Goal: Task Accomplishment & Management: Manage account settings

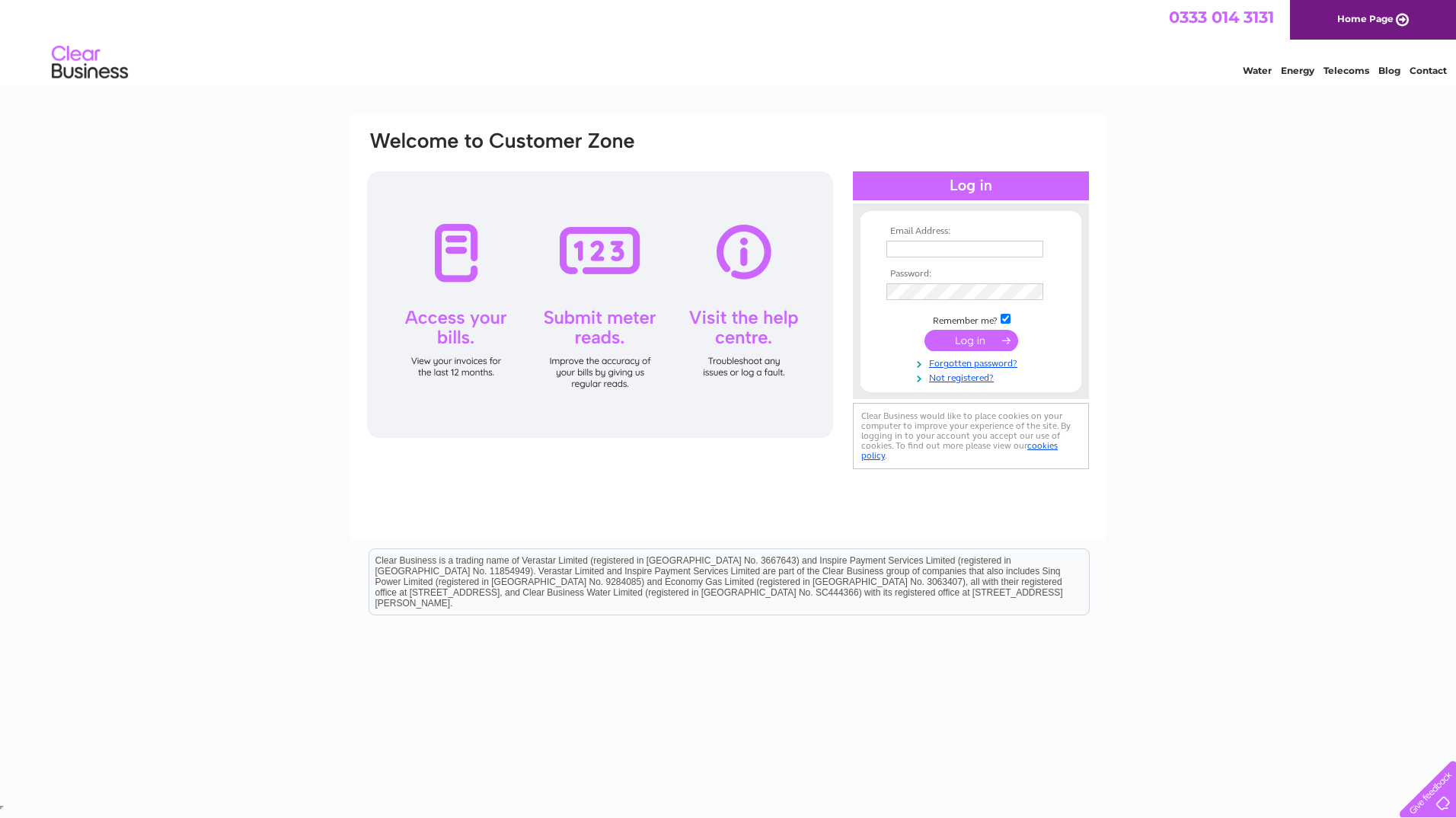
click at [907, 252] on input "text" at bounding box center [964, 248] width 157 height 17
click at [910, 245] on input "text" at bounding box center [964, 248] width 157 height 17
type input "[PERSON_NAME][EMAIL_ADDRESS][PERSON_NAME][PERSON_NAME][DOMAIN_NAME]"
click at [968, 345] on input "submit" at bounding box center [970, 342] width 94 height 21
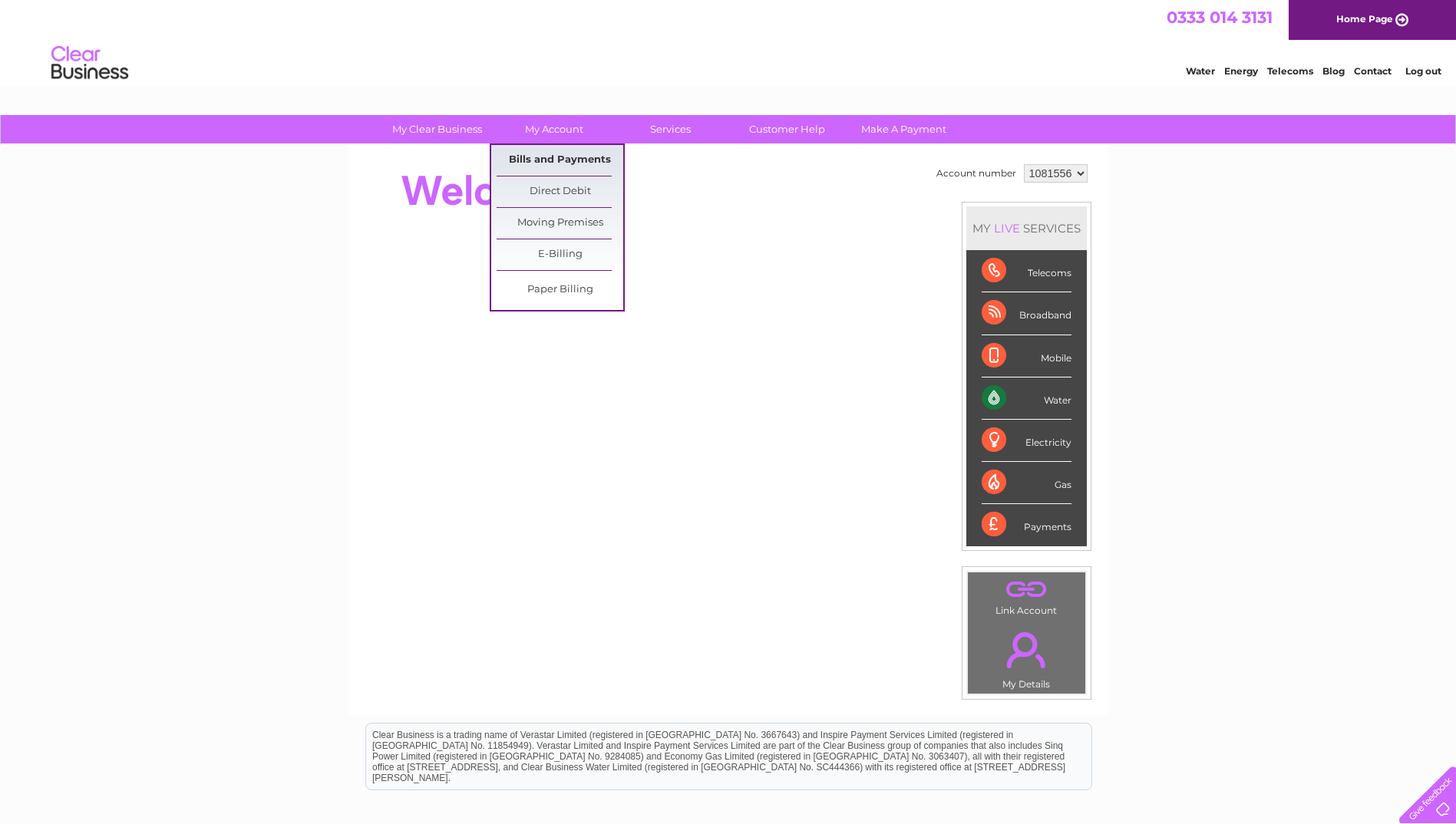
click at [561, 160] on link "Bills and Payments" at bounding box center [559, 160] width 126 height 31
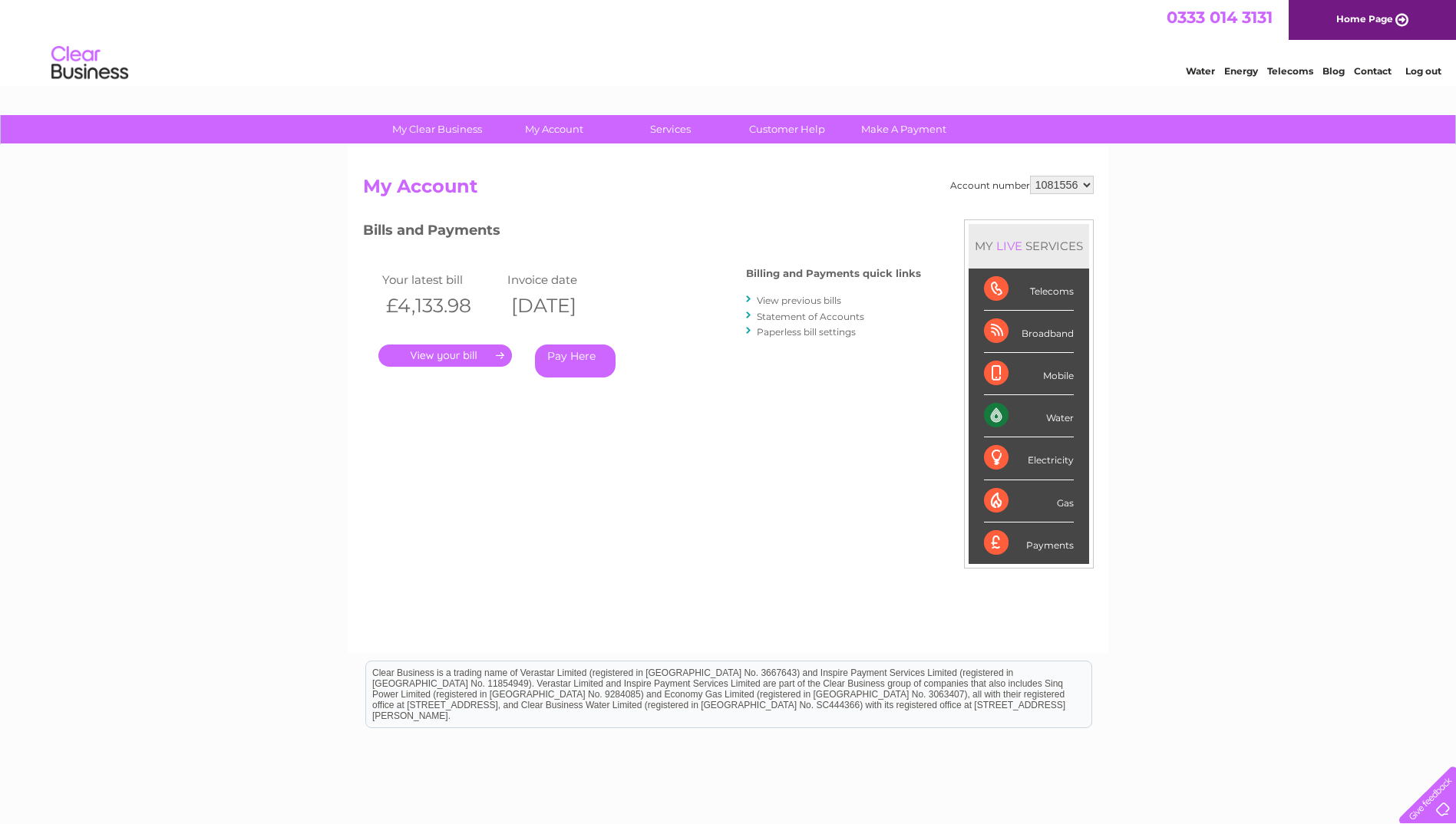
click at [432, 359] on link "." at bounding box center [444, 355] width 133 height 22
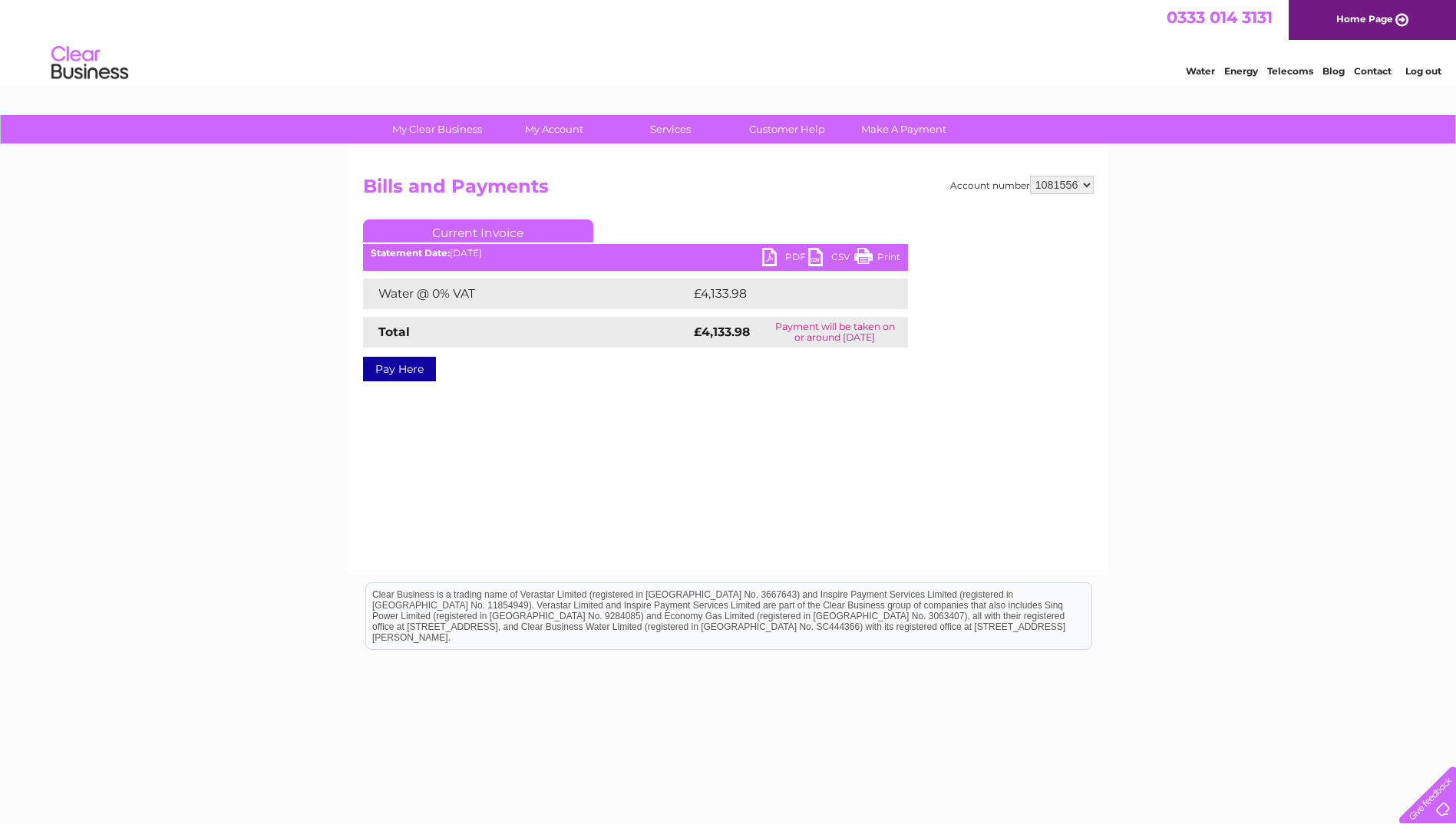
click at [786, 259] on link "PDF" at bounding box center [785, 259] width 46 height 22
